Goal: Task Accomplishment & Management: Use online tool/utility

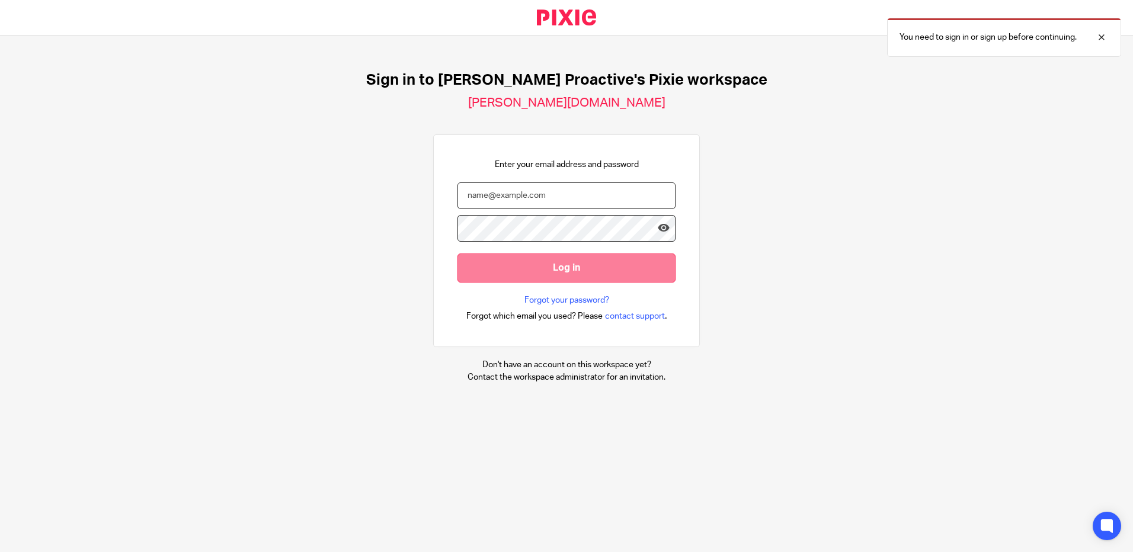
type input "Damon.Warren@xeinadin.com"
click at [539, 274] on input "Log in" at bounding box center [567, 268] width 218 height 29
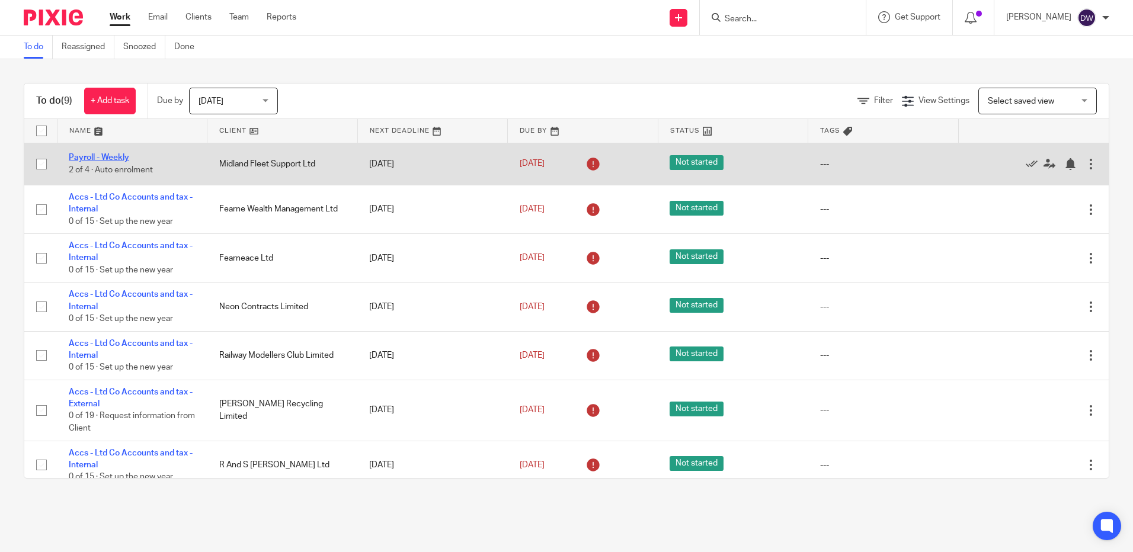
click at [84, 159] on link "Payroll - Weekly" at bounding box center [99, 157] width 60 height 8
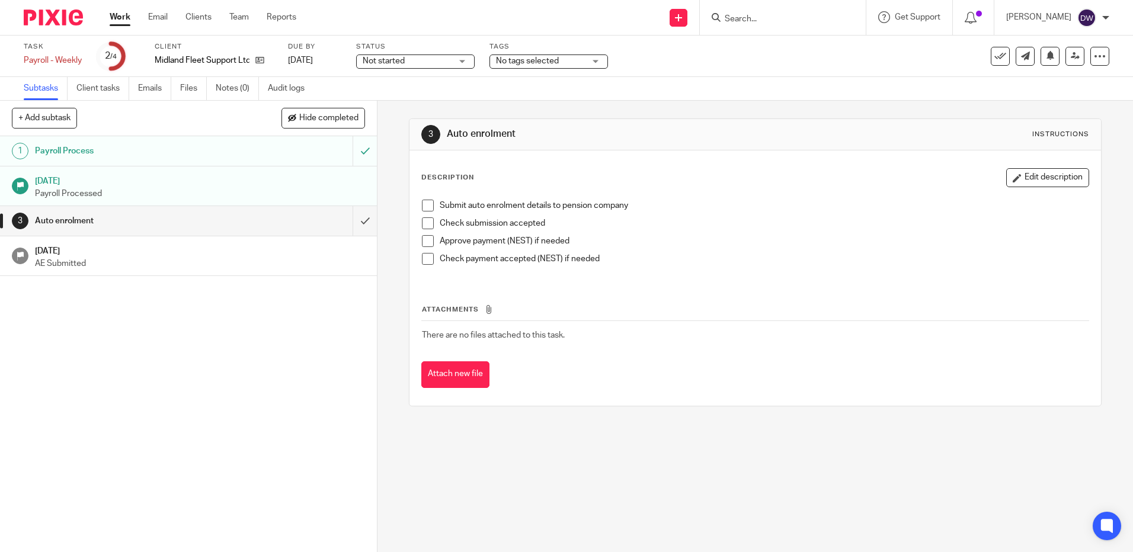
click at [422, 206] on span at bounding box center [428, 206] width 12 height 12
click at [424, 223] on span at bounding box center [428, 224] width 12 height 12
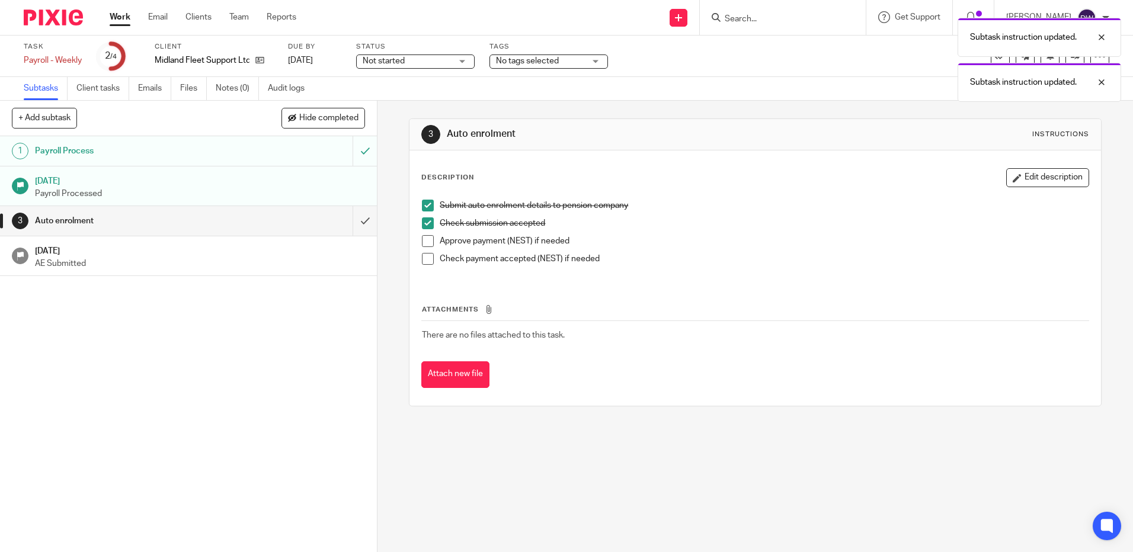
click at [422, 244] on span at bounding box center [428, 241] width 12 height 12
click at [422, 258] on span at bounding box center [428, 259] width 12 height 12
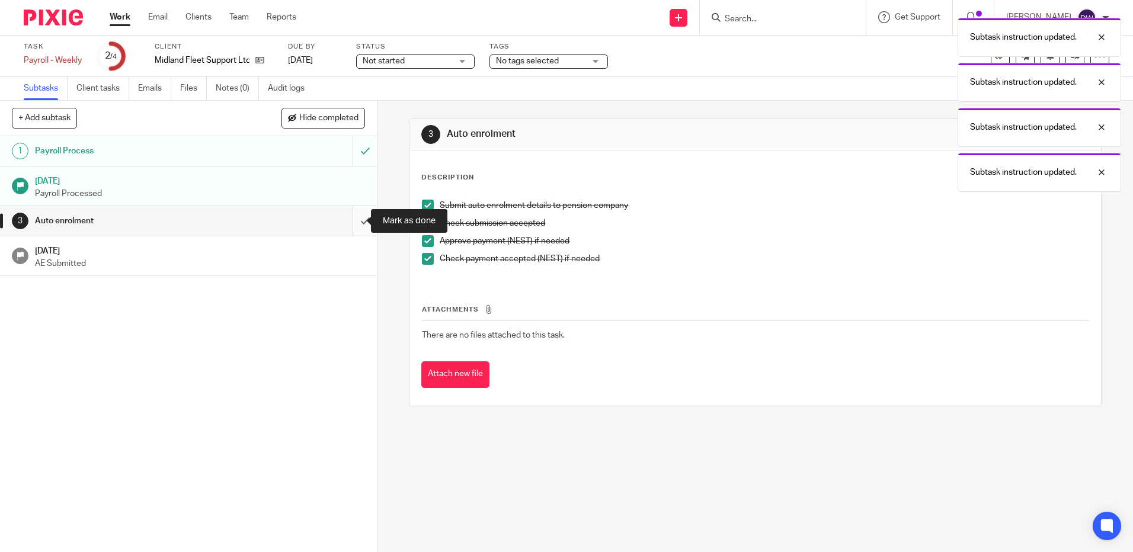
click at [351, 221] on input "submit" at bounding box center [188, 221] width 377 height 30
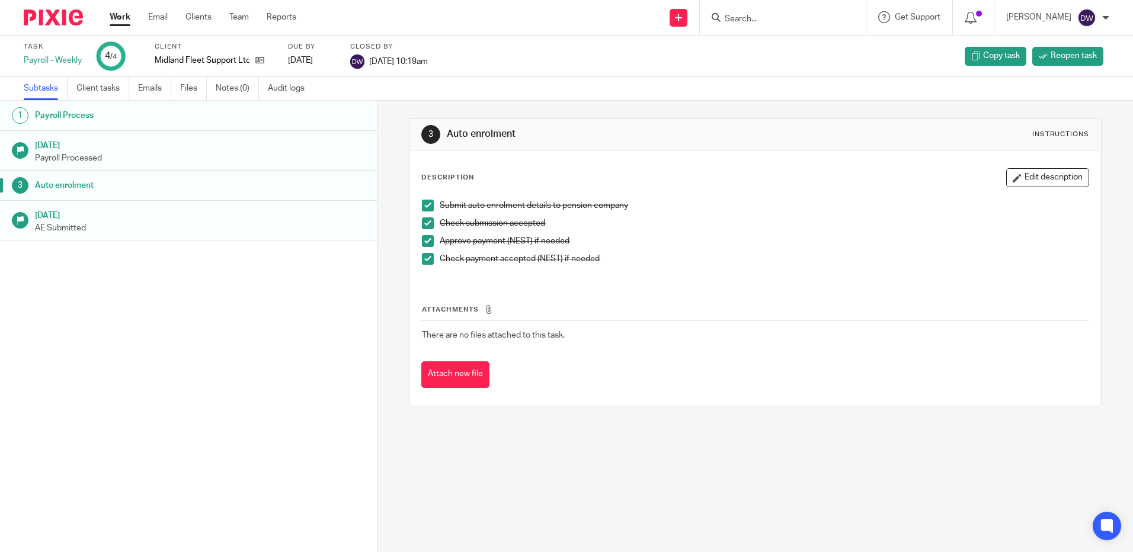
click at [129, 16] on link "Work" at bounding box center [120, 17] width 21 height 12
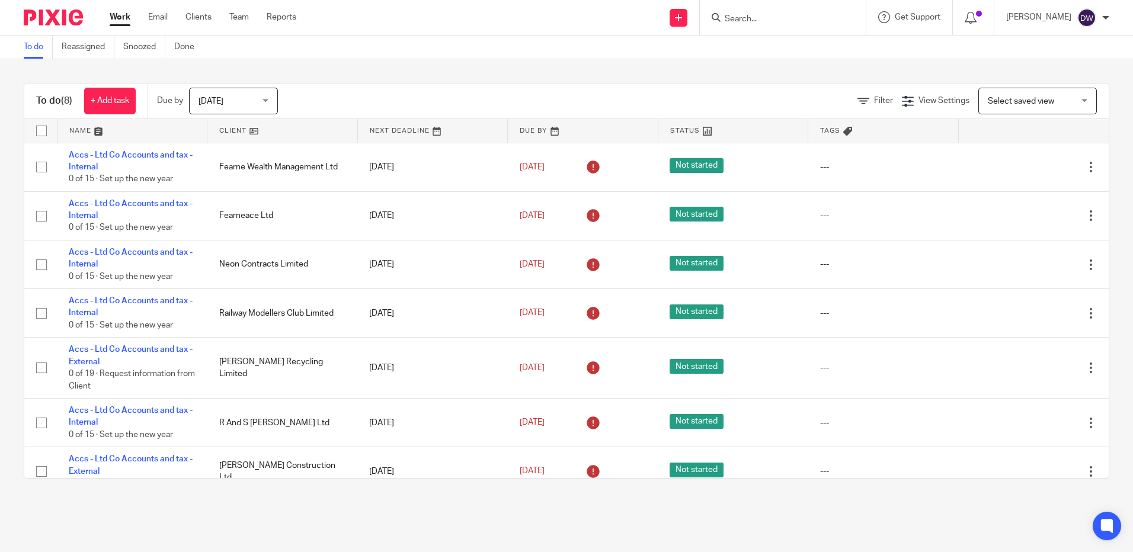
click at [268, 106] on div "Today Today" at bounding box center [233, 101] width 89 height 27
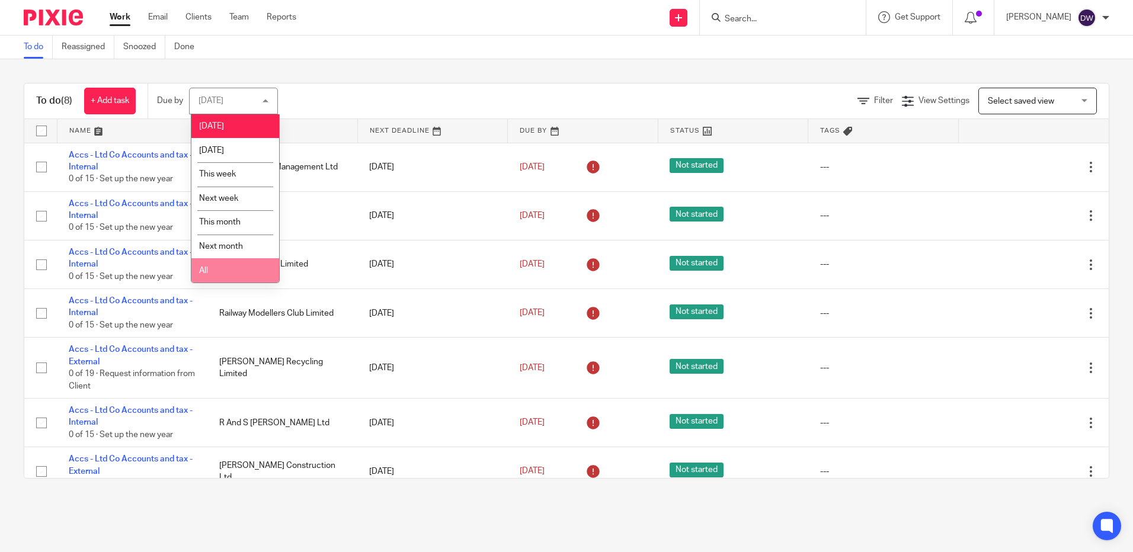
click at [216, 271] on li "All" at bounding box center [235, 270] width 88 height 24
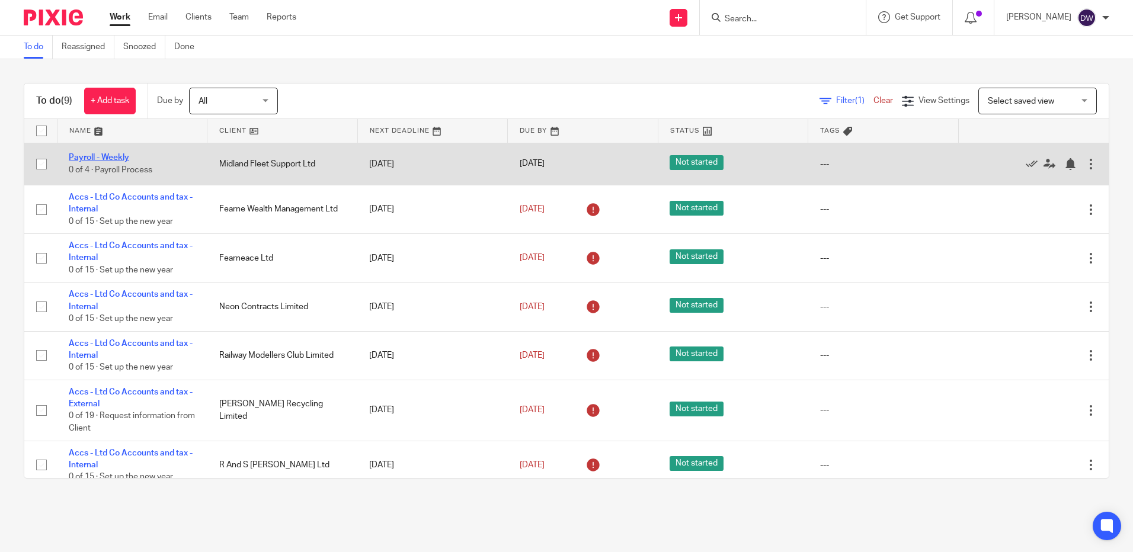
click at [117, 158] on link "Payroll - Weekly" at bounding box center [99, 157] width 60 height 8
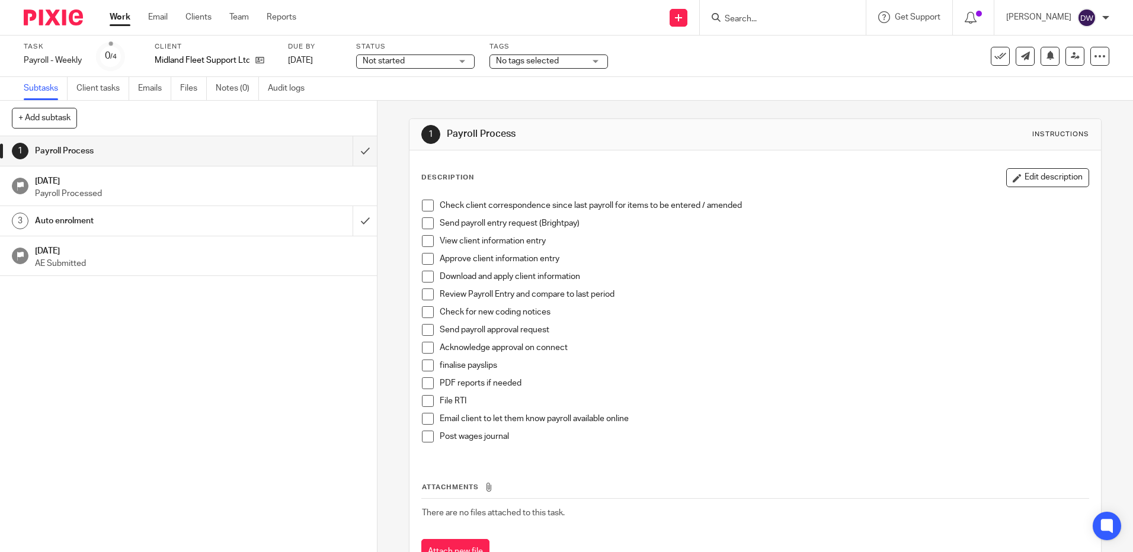
click at [424, 204] on span at bounding box center [428, 206] width 12 height 12
click at [425, 222] on span at bounding box center [428, 224] width 12 height 12
click at [123, 21] on link "Work" at bounding box center [120, 17] width 21 height 12
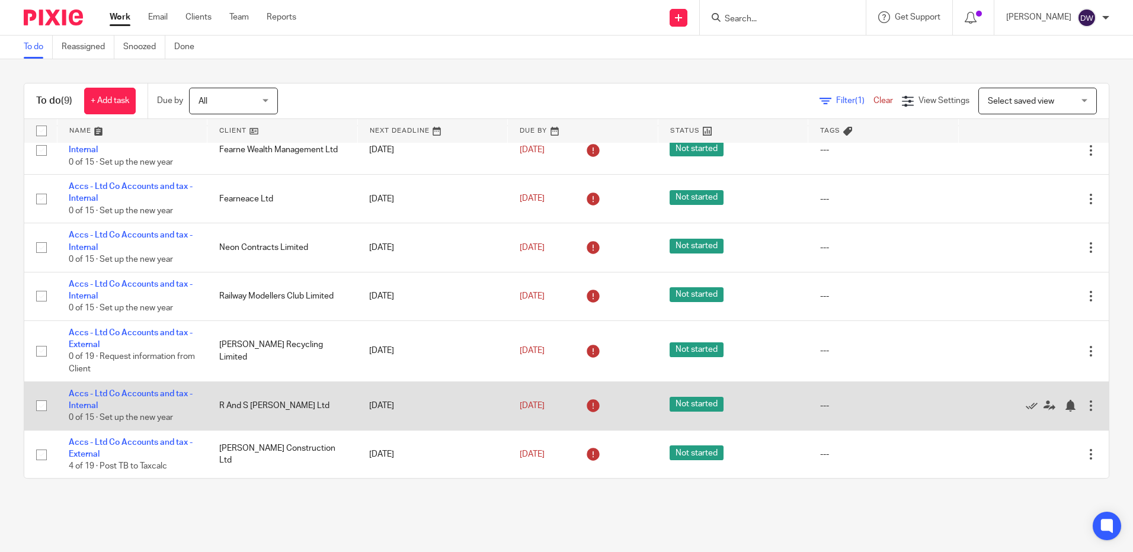
scroll to position [108, 0]
